Goal: Transaction & Acquisition: Purchase product/service

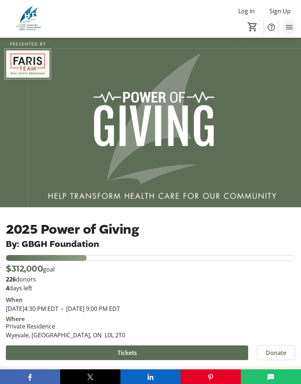
click at [290, 28] on mat-icon "Menu" at bounding box center [289, 27] width 9 height 9
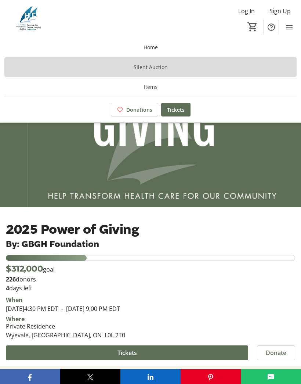
click at [174, 64] on span at bounding box center [150, 67] width 292 height 18
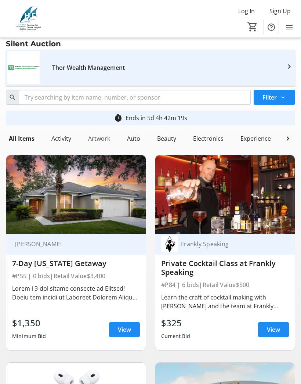
click at [103, 140] on div "Artwork" at bounding box center [99, 138] width 28 height 15
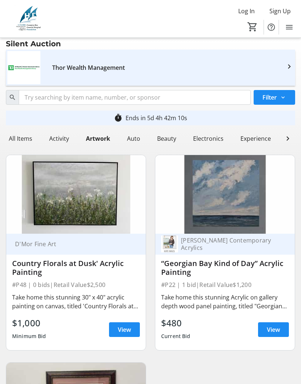
click at [243, 198] on img at bounding box center [225, 194] width 140 height 79
click at [275, 332] on span "View" at bounding box center [273, 329] width 13 height 9
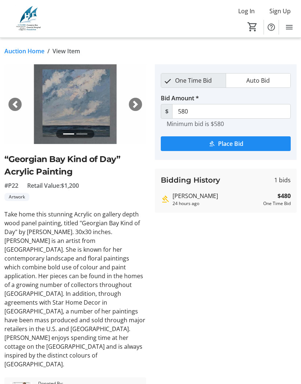
click at [96, 101] on img at bounding box center [75, 104] width 142 height 80
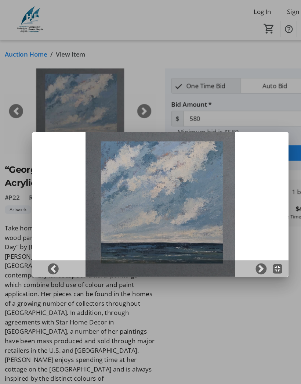
click at [146, 62] on div at bounding box center [150, 192] width 301 height 384
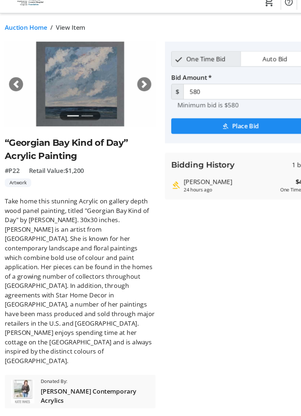
click at [28, 382] on img at bounding box center [21, 393] width 22 height 22
click at [98, 383] on span "[PERSON_NAME] Contemporary Acrylics" at bounding box center [89, 397] width 102 height 18
